Goal: Transaction & Acquisition: Purchase product/service

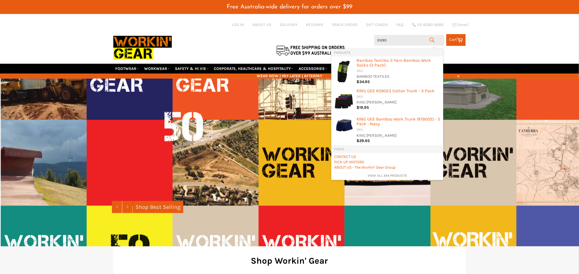
type input "312658"
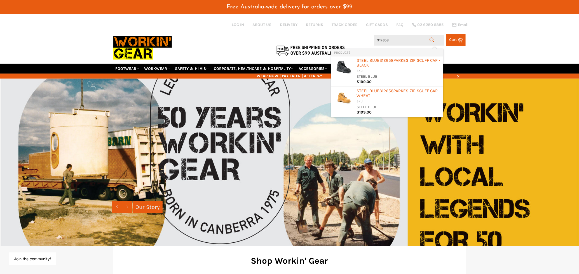
click at [469, 57] on header "Free Australia-wide delivery for orders over $99 Site navigation Log in ABOUT U…" at bounding box center [289, 39] width 579 height 79
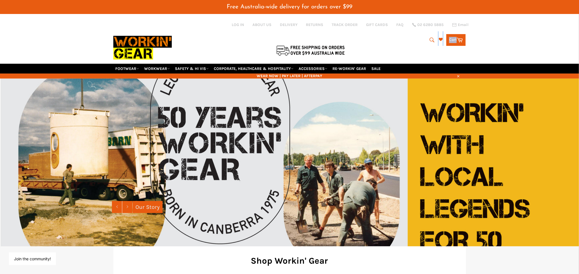
drag, startPoint x: 473, startPoint y: 53, endPoint x: 454, endPoint y: 51, distance: 19.1
click at [378, 55] on header "Free Australia-wide delivery for orders over $99 Site navigation Log in ABOUT U…" at bounding box center [289, 39] width 579 height 79
click at [498, 48] on header "Free Australia-wide delivery for orders over $99 Site navigation Log in ABOUT U…" at bounding box center [289, 39] width 579 height 79
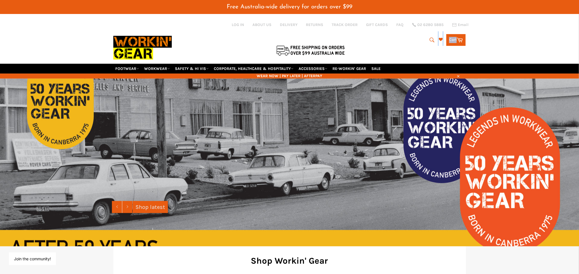
drag, startPoint x: 470, startPoint y: 52, endPoint x: 346, endPoint y: 40, distance: 124.5
click at [353, 39] on header "Free Australia-wide delivery for orders over $99 Site navigation Log in ABOUT U…" at bounding box center [289, 39] width 579 height 79
drag, startPoint x: 300, startPoint y: 36, endPoint x: 345, endPoint y: 57, distance: 49.4
click at [476, 59] on header "Free Australia-wide delivery for orders over $99 Site navigation Log in ABOUT U…" at bounding box center [289, 39] width 579 height 79
click at [517, 54] on header "Free Australia-wide delivery for orders over $99 Site navigation Log in ABOUT U…" at bounding box center [289, 39] width 579 height 79
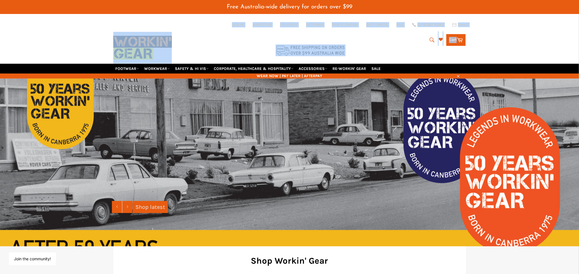
drag, startPoint x: 495, startPoint y: 53, endPoint x: 217, endPoint y: 26, distance: 279.2
click at [217, 26] on header "Free Australia-wide delivery for orders over $99 Site navigation Log in ABOUT U…" at bounding box center [289, 39] width 579 height 79
click at [217, 25] on div "Log in ABOUT US DELIVERY RETURNS TRACK ORDER GIFT CARDS FAQ 02 6280 5885 Email" at bounding box center [295, 24] width 364 height 5
drag, startPoint x: 224, startPoint y: 40, endPoint x: 221, endPoint y: 34, distance: 7.2
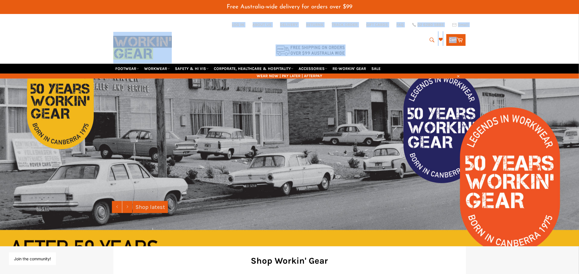
click at [224, 40] on div at bounding box center [230, 39] width 235 height 50
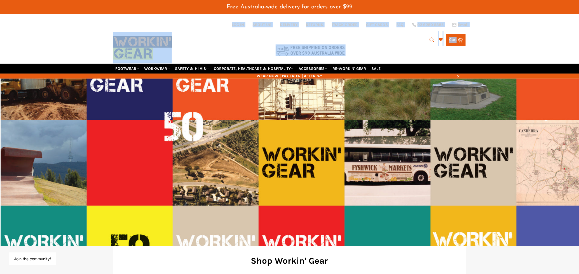
drag, startPoint x: 131, startPoint y: 26, endPoint x: 112, endPoint y: 25, distance: 19.0
click at [131, 26] on link at bounding box center [142, 44] width 58 height 39
